Goal: Information Seeking & Learning: Learn about a topic

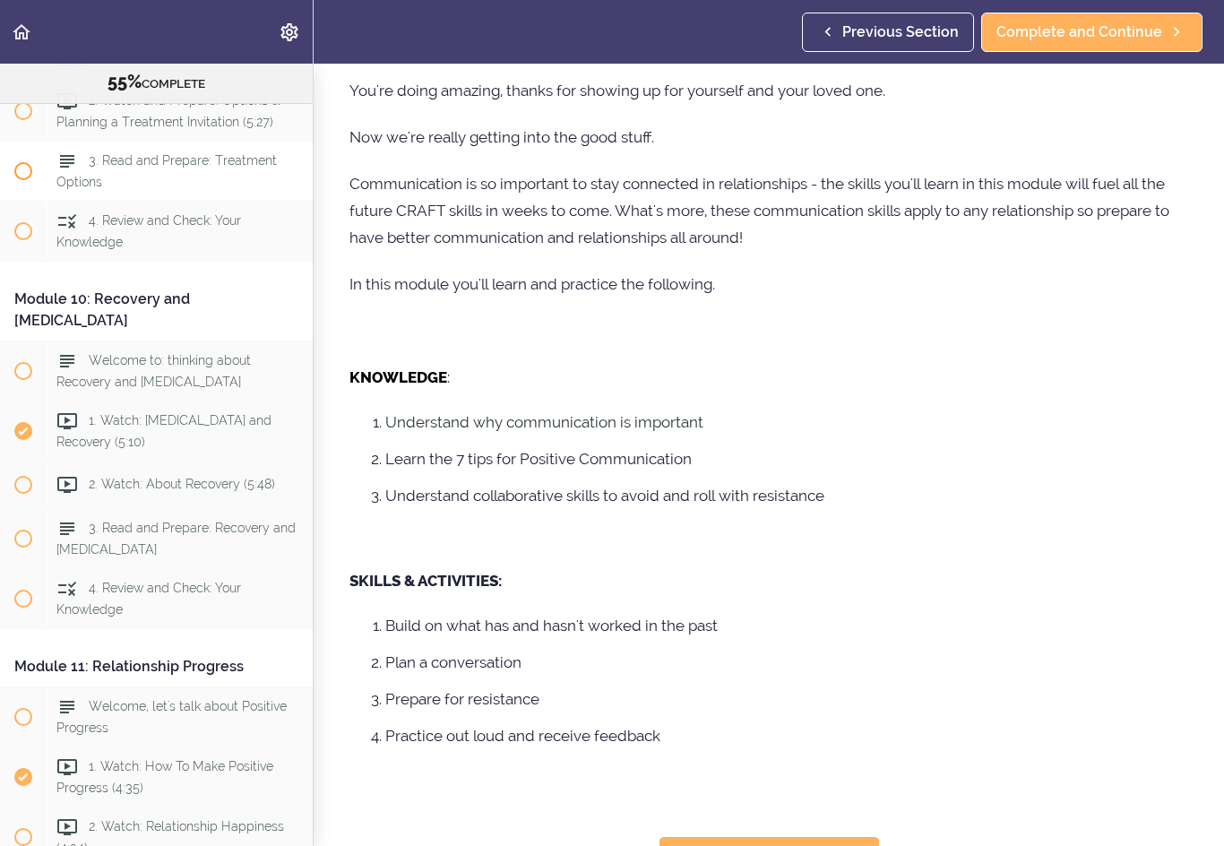
scroll to position [3511, 0]
click at [56, 472] on icon at bounding box center [66, 482] width 21 height 21
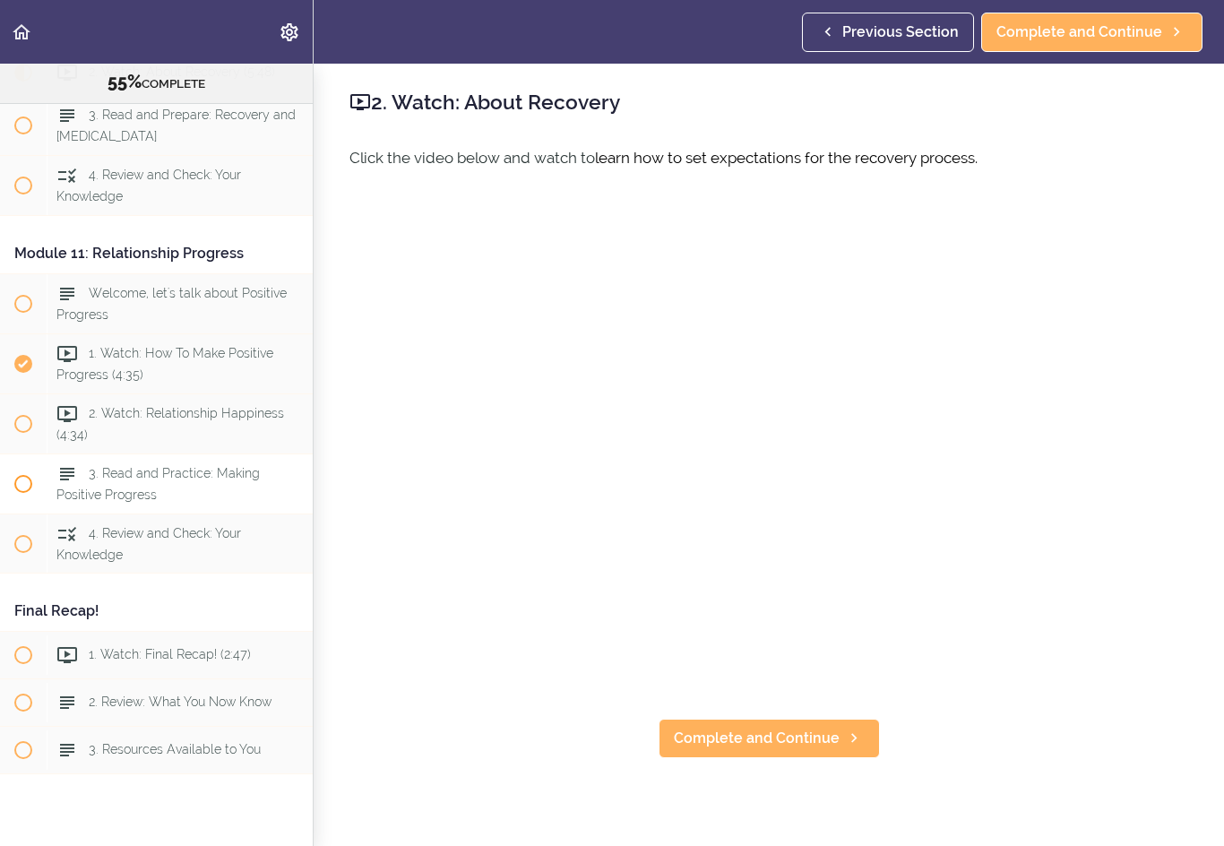
scroll to position [3920, 0]
click at [162, 732] on div "3. Resources Available to You" at bounding box center [180, 751] width 266 height 39
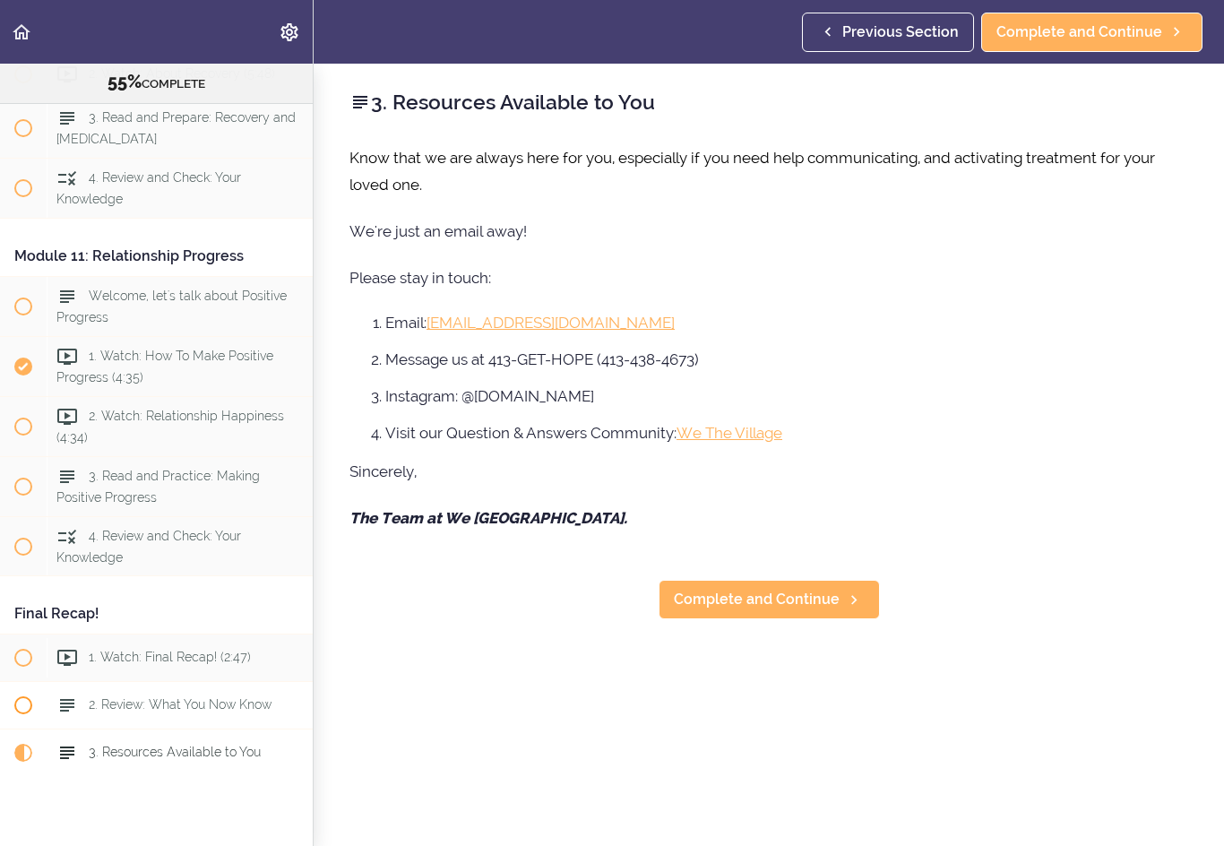
click at [168, 698] on span "2. Review: What You Now Know" at bounding box center [180, 705] width 183 height 14
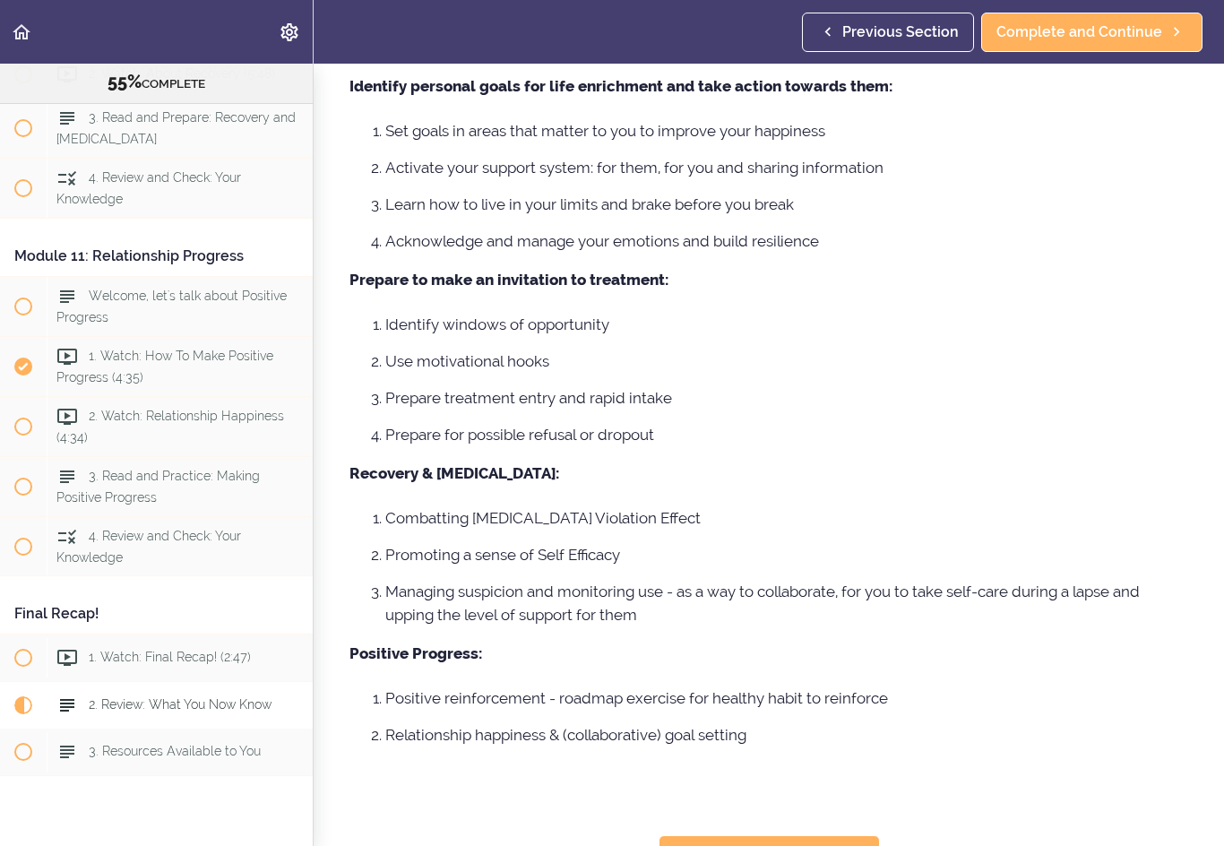
scroll to position [528, 0]
click at [178, 638] on div "1. Watch: Final Recap! (2:47)" at bounding box center [180, 657] width 266 height 39
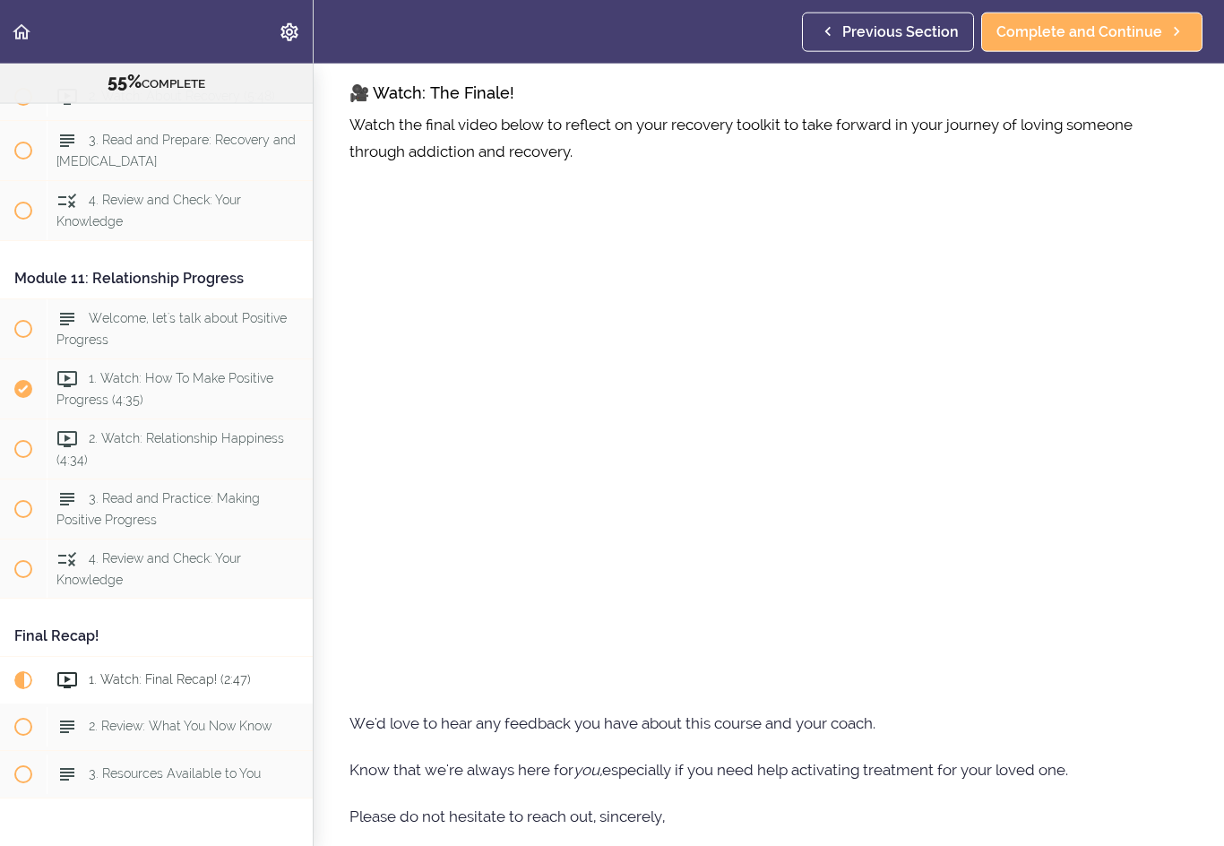
scroll to position [21, 0]
click at [196, 539] on div "4. Review and Check: Your Knowledge" at bounding box center [180, 568] width 266 height 59
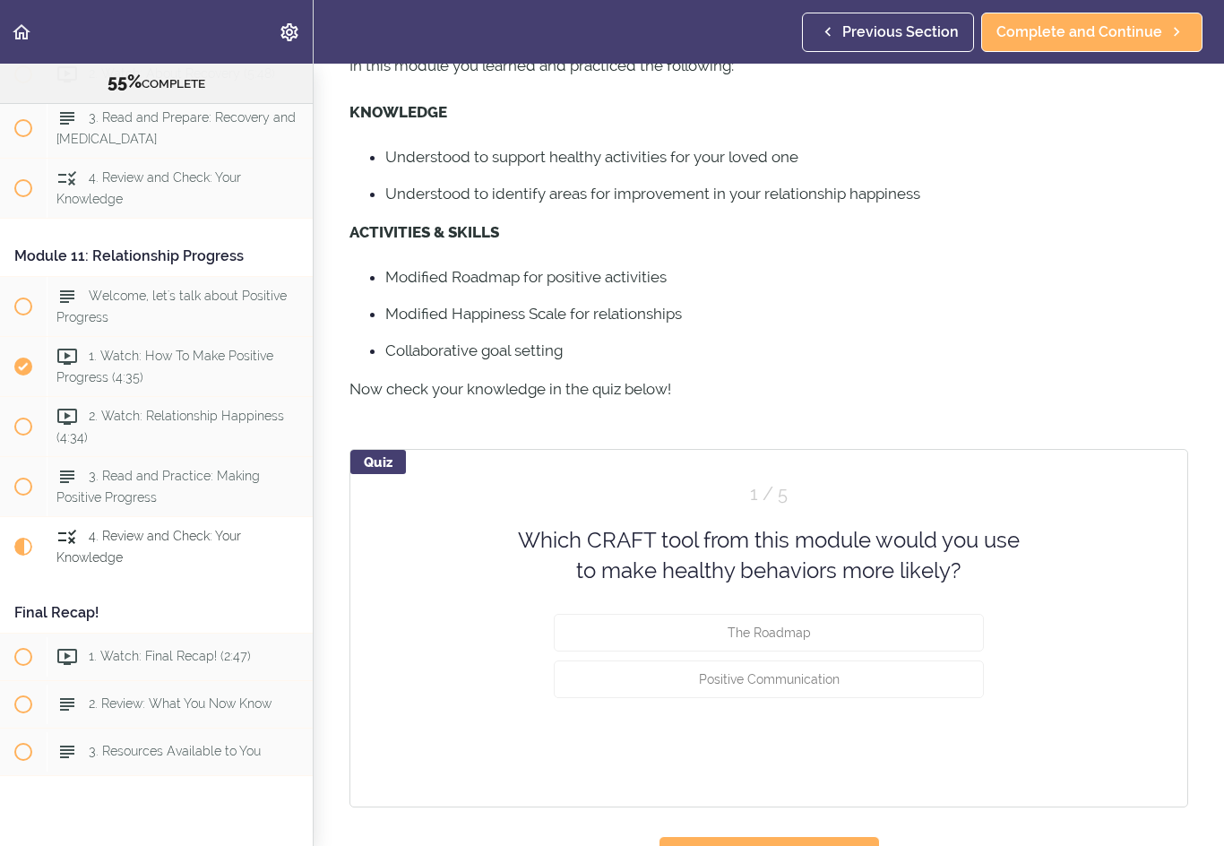
scroll to position [1, 0]
